Goal: Find specific fact: Find specific fact

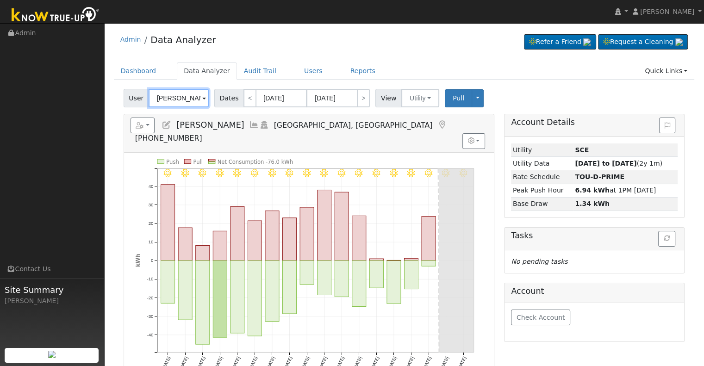
click at [180, 94] on input "[PERSON_NAME]" at bounding box center [179, 98] width 60 height 19
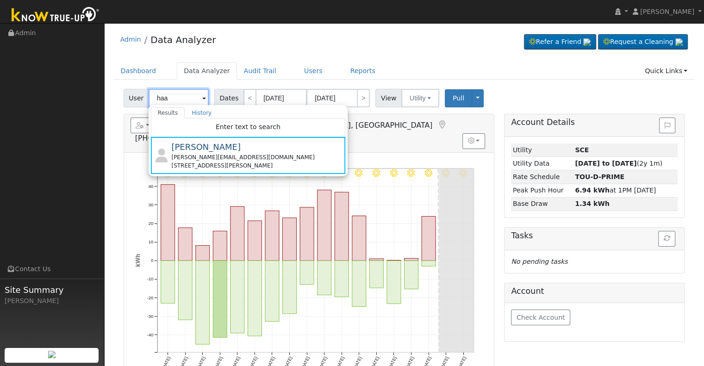
type input "[PERSON_NAME]"
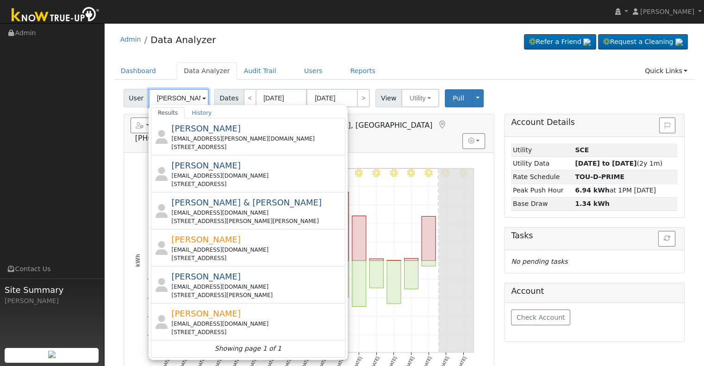
click at [174, 99] on input "[PERSON_NAME]" at bounding box center [179, 98] width 60 height 19
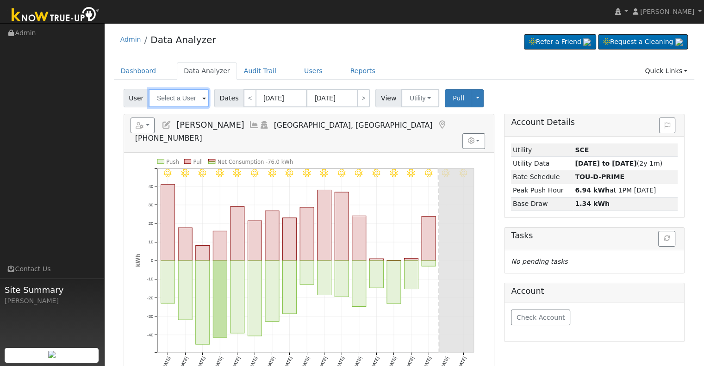
type input "o"
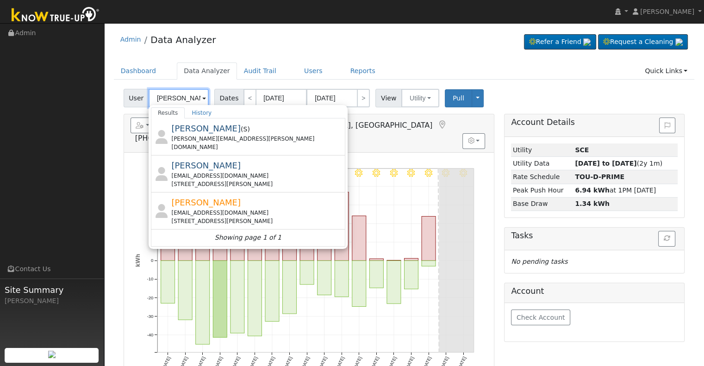
click at [180, 97] on input "[PERSON_NAME]" at bounding box center [179, 98] width 60 height 19
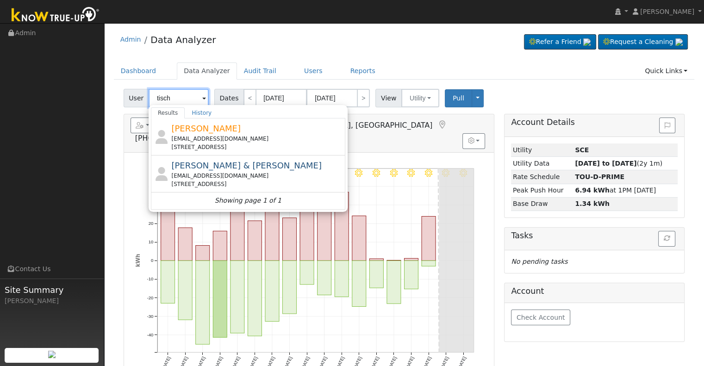
type input "tisch"
